Goal: Find specific page/section: Find specific page/section

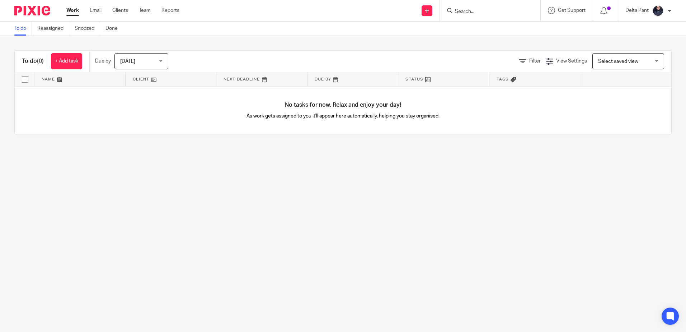
click at [459, 9] on input "Search" at bounding box center [486, 12] width 65 height 6
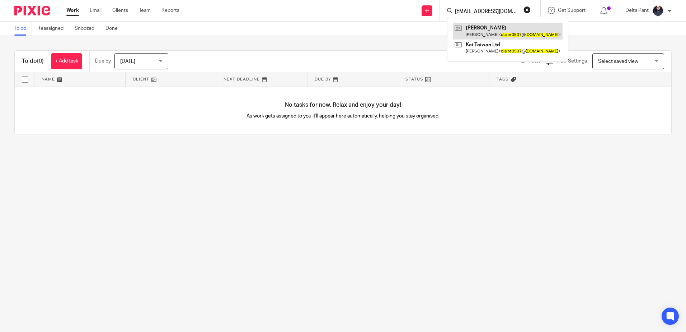
type input "[EMAIL_ADDRESS][DOMAIN_NAME]"
click at [478, 31] on link at bounding box center [508, 31] width 110 height 17
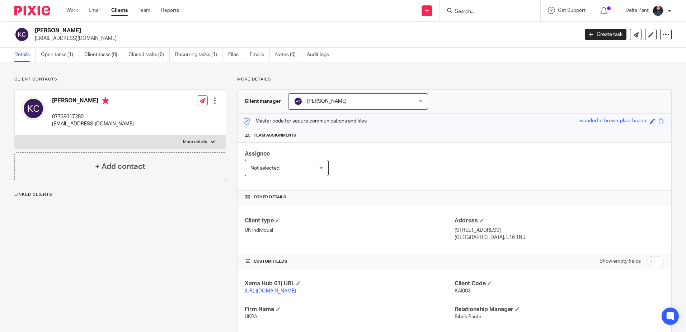
click at [469, 11] on input "Search" at bounding box center [486, 12] width 65 height 6
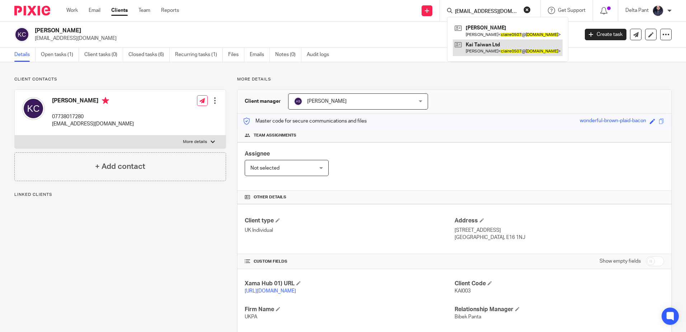
type input "[EMAIL_ADDRESS][DOMAIN_NAME]"
click at [468, 42] on link at bounding box center [508, 47] width 110 height 17
